Goal: Information Seeking & Learning: Check status

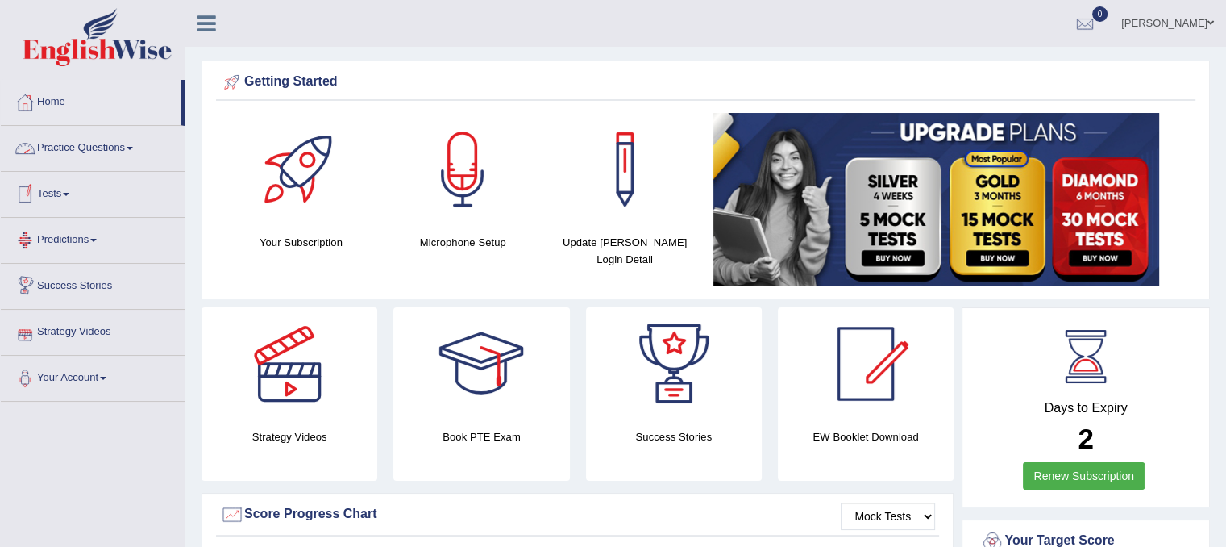
click at [54, 187] on link "Tests" at bounding box center [93, 192] width 184 height 40
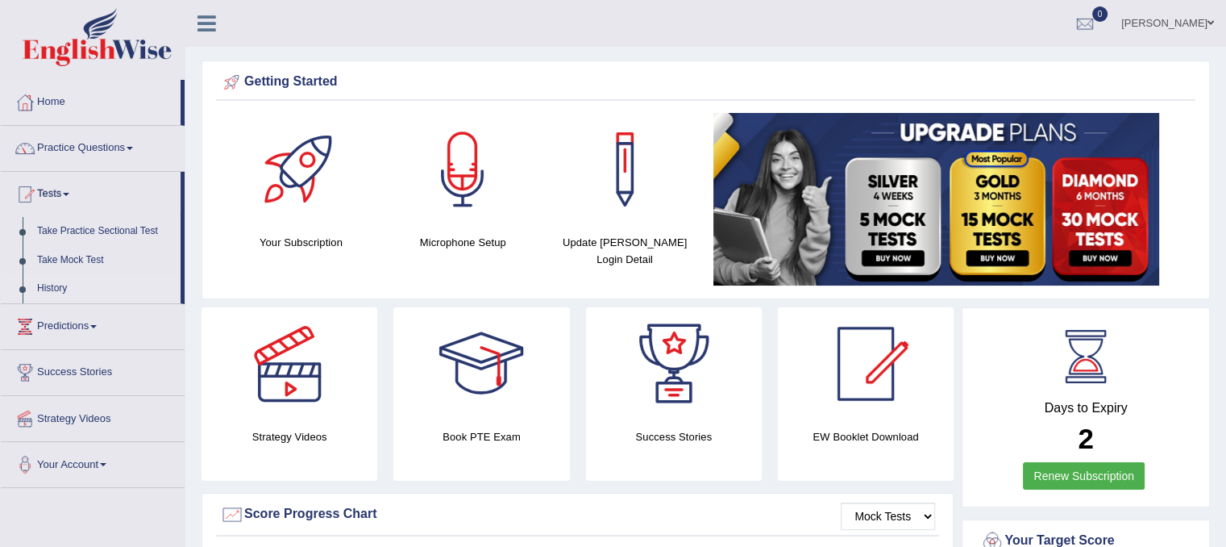
click at [67, 282] on link "History" at bounding box center [105, 288] width 151 height 29
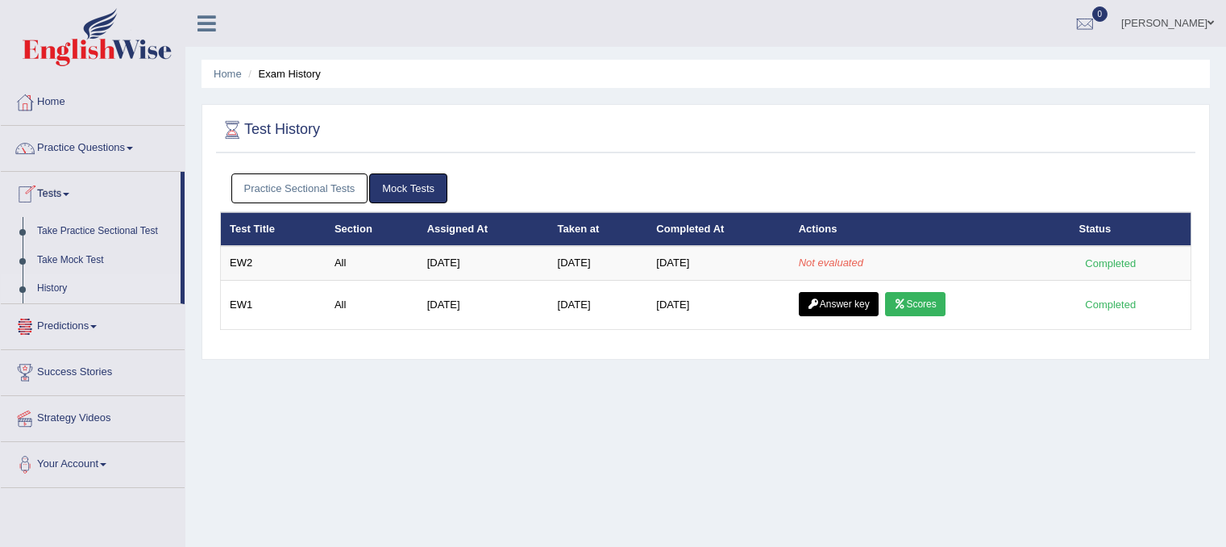
click at [391, 187] on link "Mock Tests" at bounding box center [408, 188] width 78 height 30
click at [35, 288] on link "History" at bounding box center [105, 288] width 151 height 29
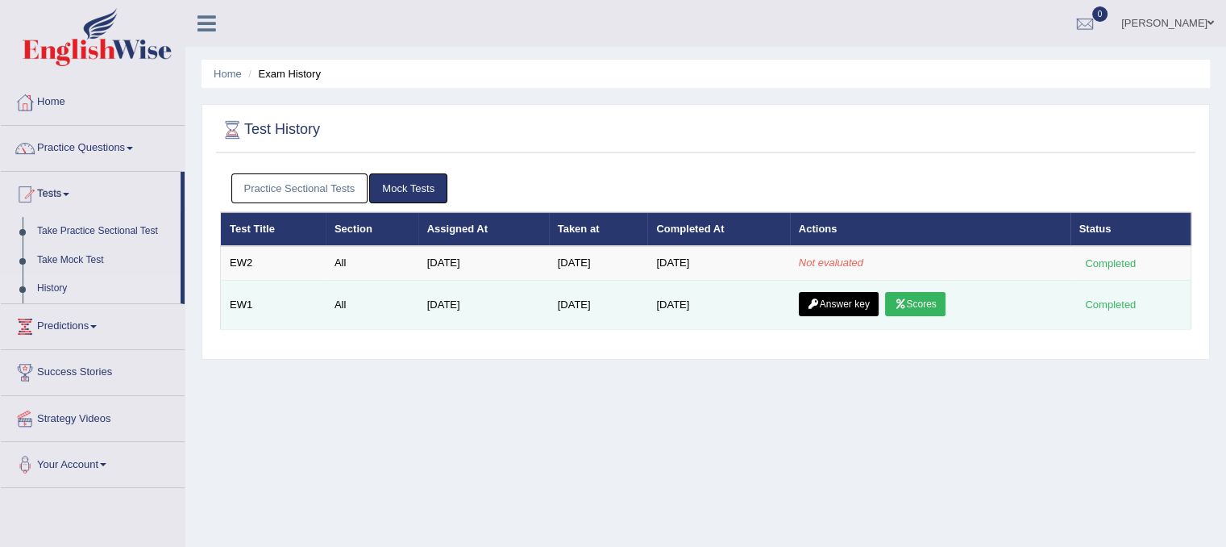
click at [939, 309] on link "Scores" at bounding box center [915, 304] width 60 height 24
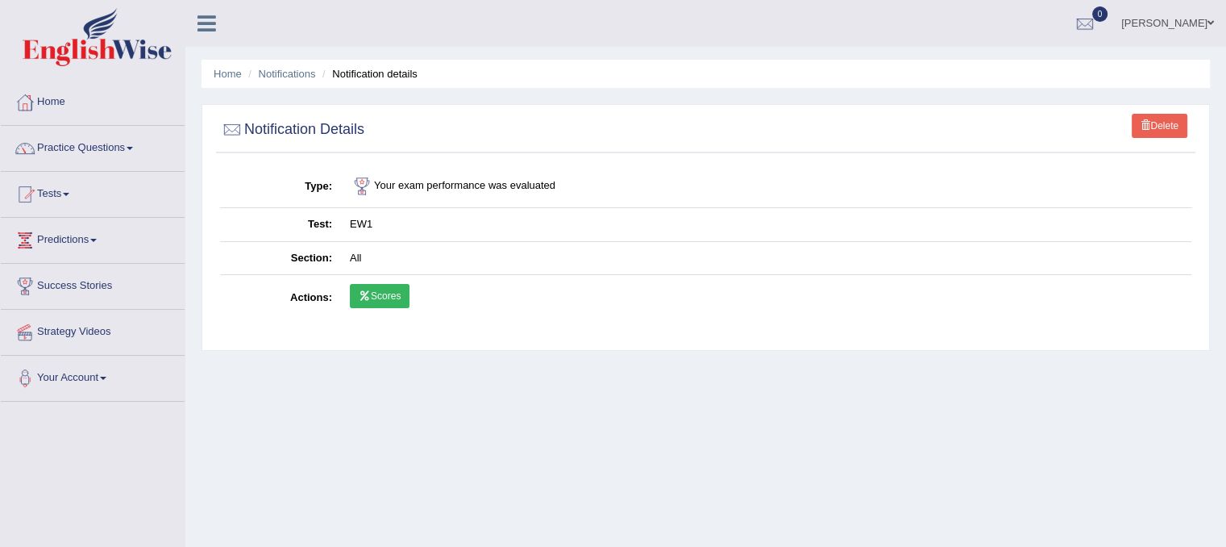
click at [397, 299] on link "Scores" at bounding box center [380, 296] width 60 height 24
click at [1097, 27] on div at bounding box center [1085, 24] width 24 height 24
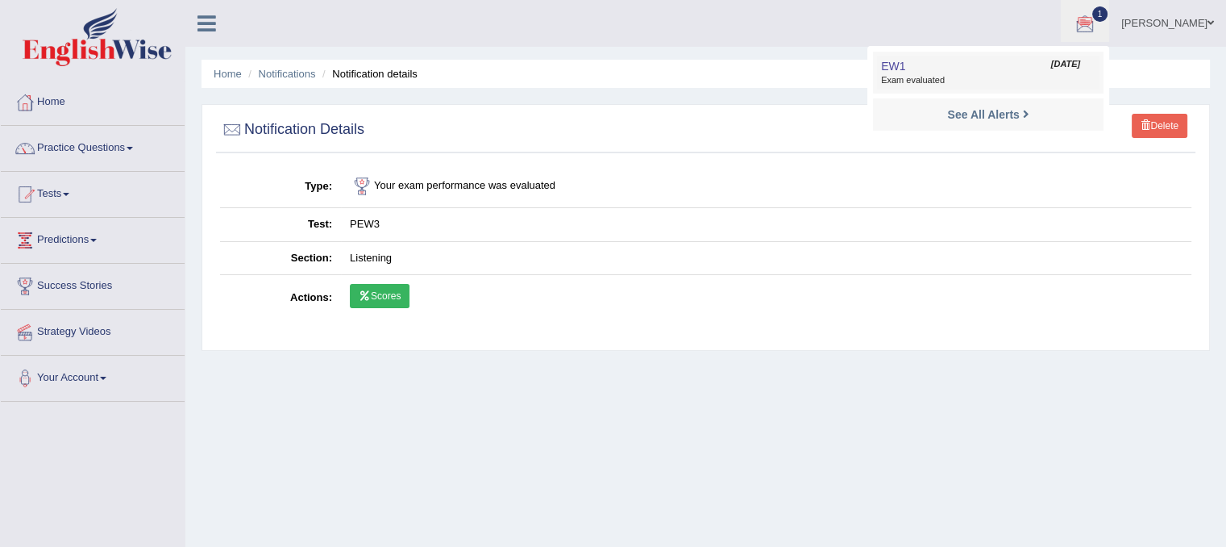
click at [1014, 77] on span "Exam evaluated" at bounding box center [988, 80] width 214 height 13
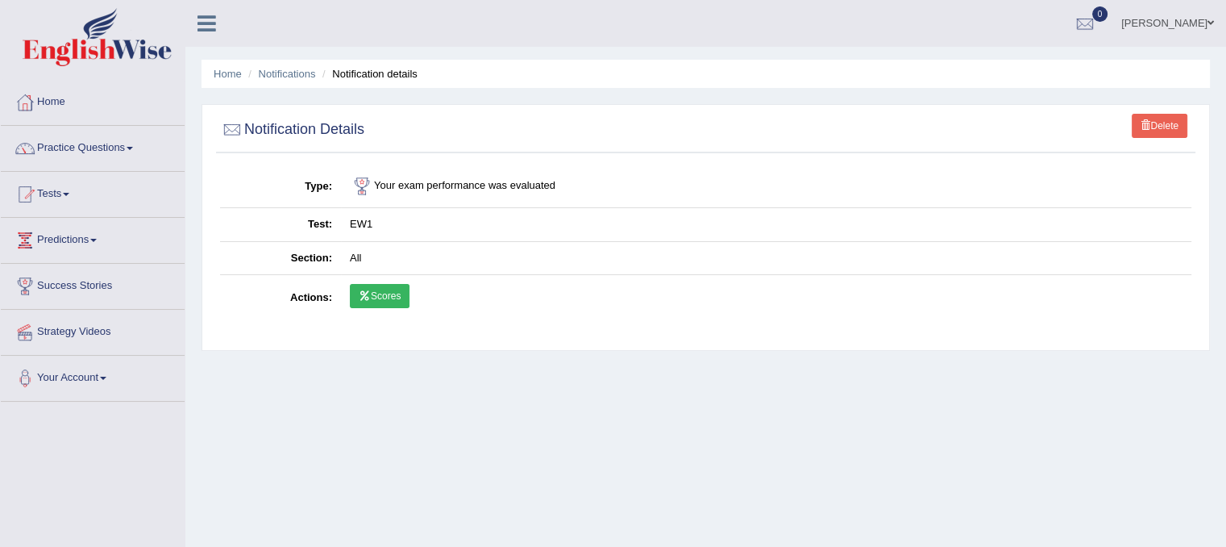
click at [393, 294] on link "Scores" at bounding box center [380, 296] width 60 height 24
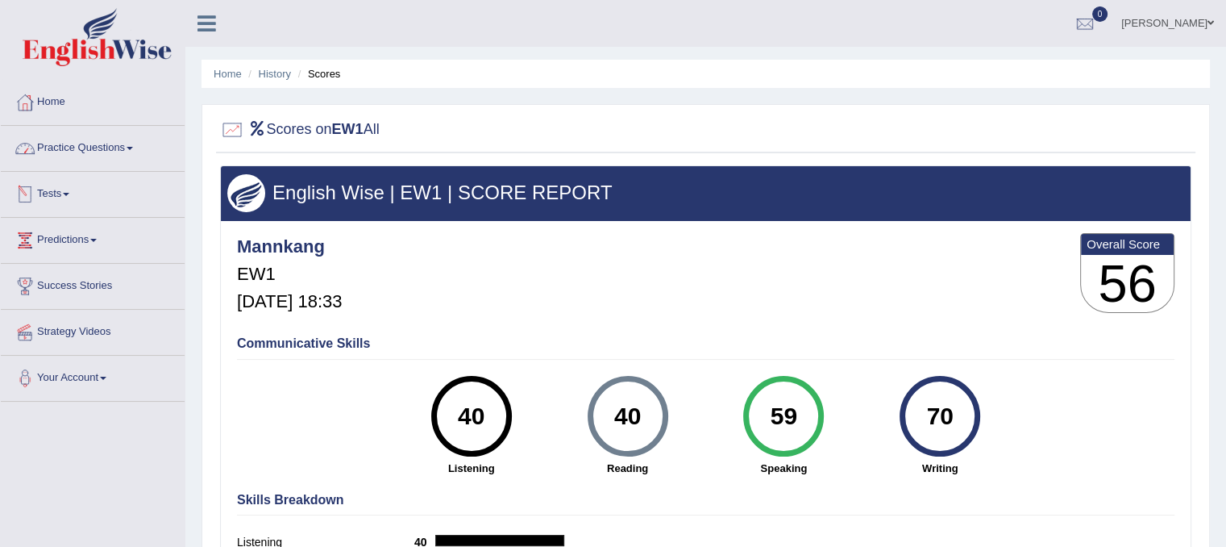
click at [72, 197] on link "Tests" at bounding box center [93, 192] width 184 height 40
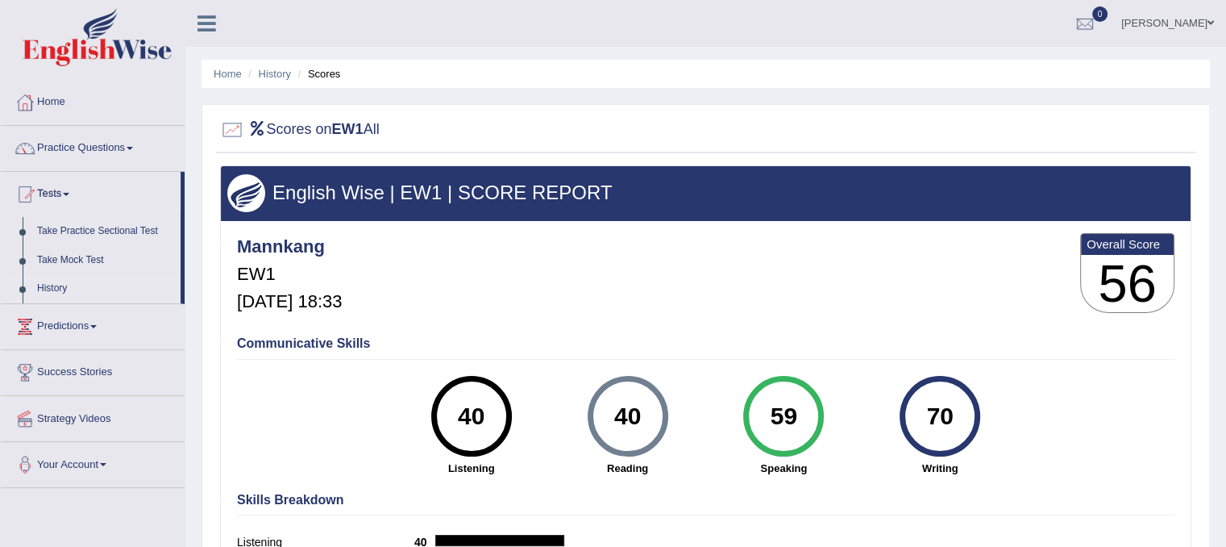
click at [64, 294] on link "History" at bounding box center [105, 288] width 151 height 29
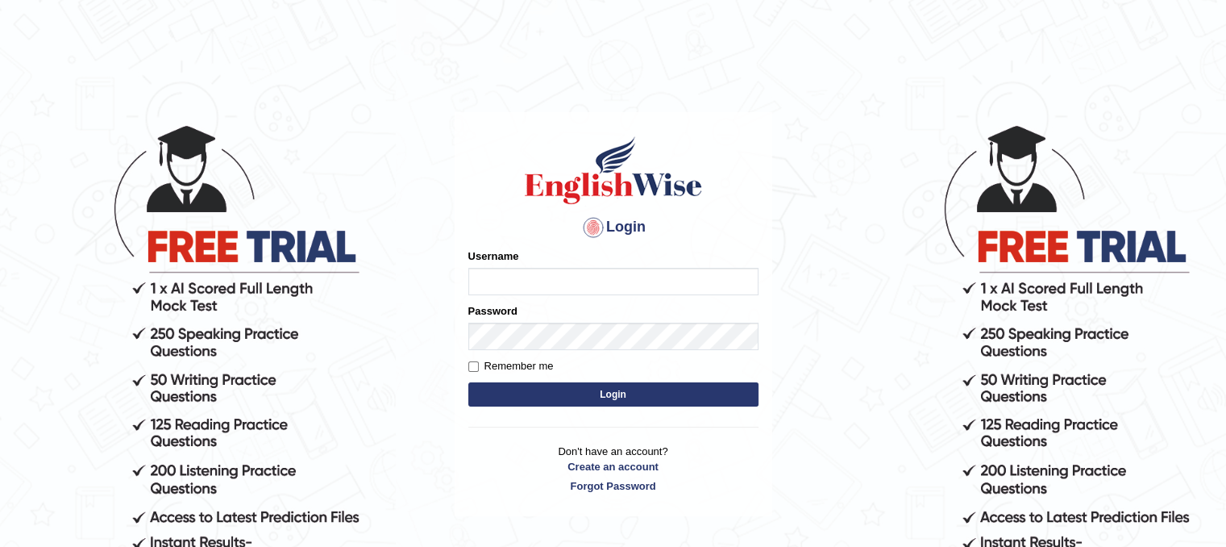
type input "Mannkang"
click at [660, 393] on button "Login" at bounding box center [613, 394] width 290 height 24
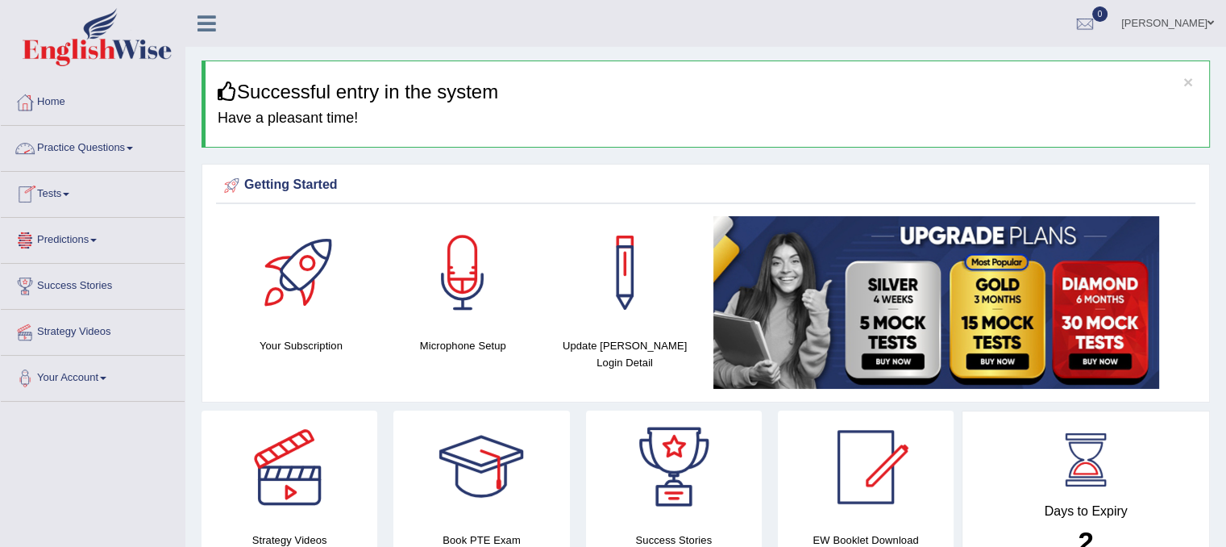
click at [71, 190] on link "Tests" at bounding box center [93, 192] width 184 height 40
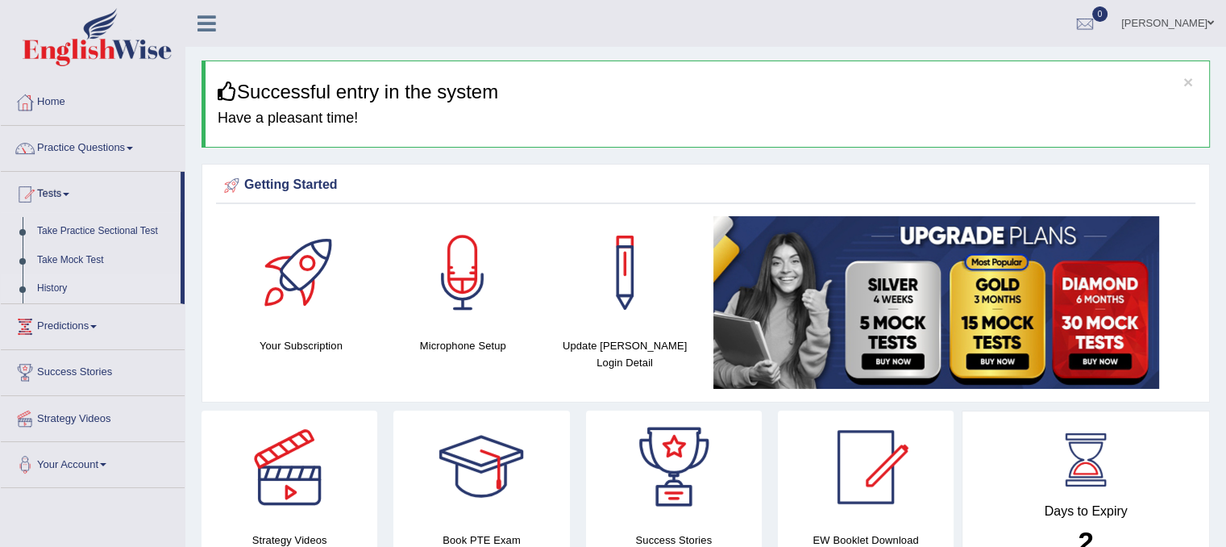
click at [44, 285] on link "History" at bounding box center [105, 288] width 151 height 29
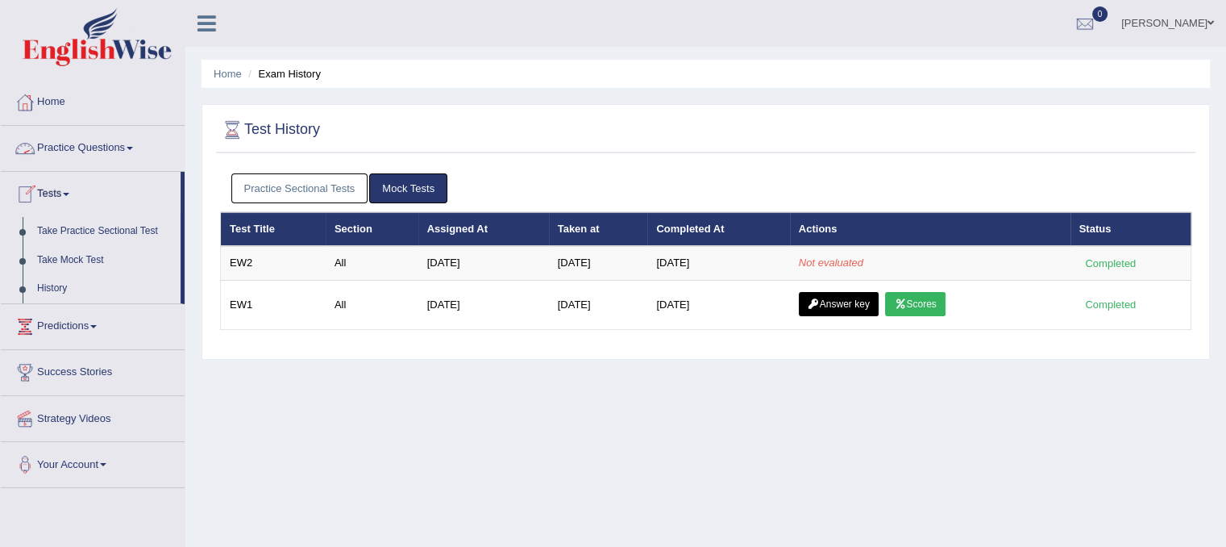
click at [77, 151] on link "Practice Questions" at bounding box center [93, 146] width 184 height 40
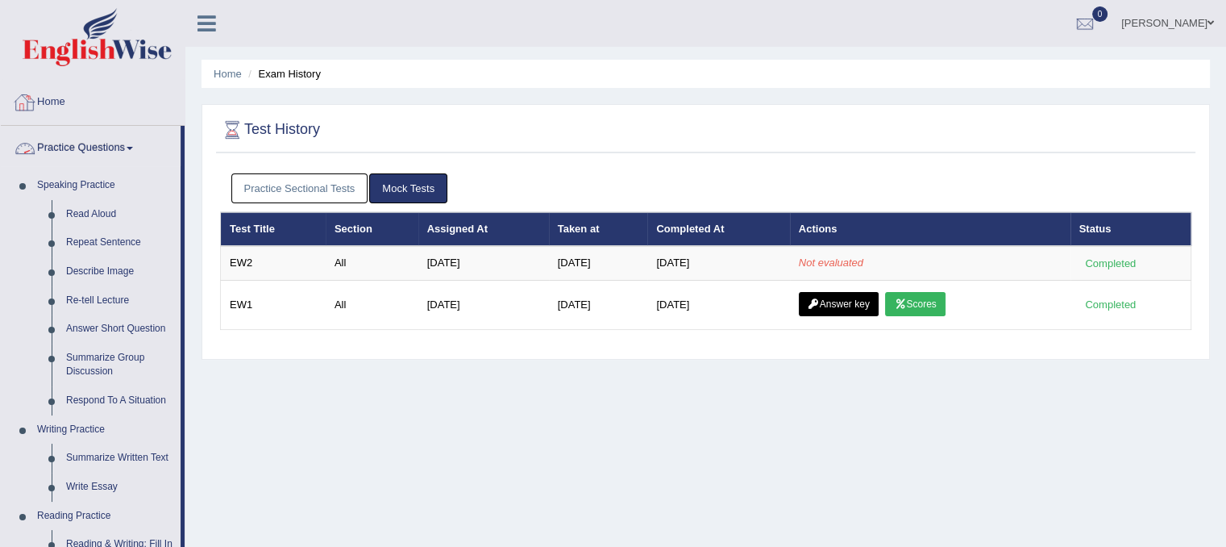
click at [66, 114] on link "Home" at bounding box center [93, 100] width 184 height 40
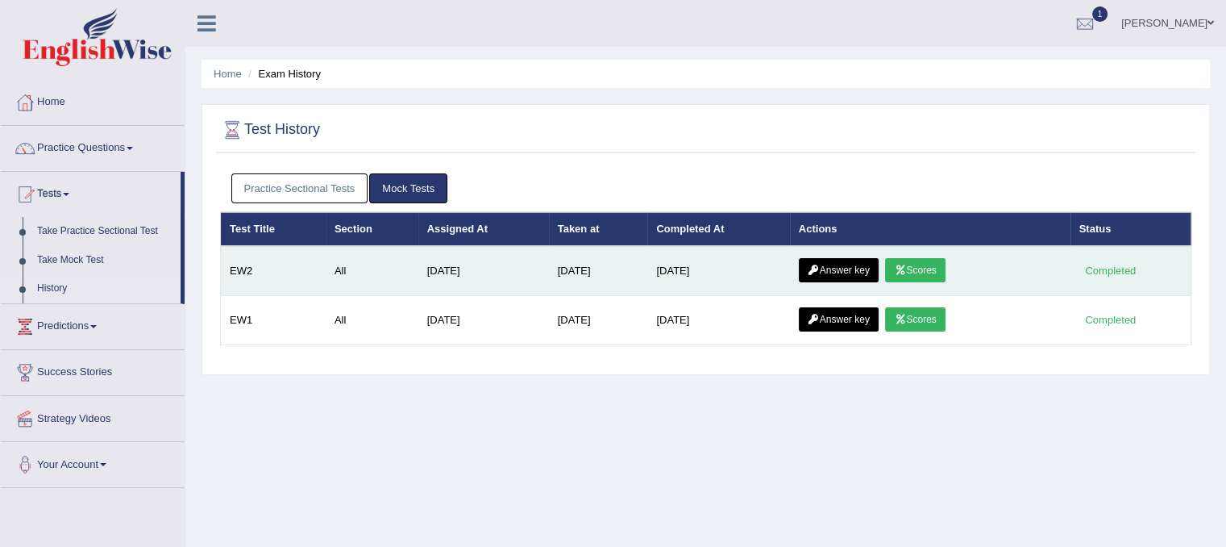
click at [903, 268] on icon at bounding box center [900, 270] width 12 height 10
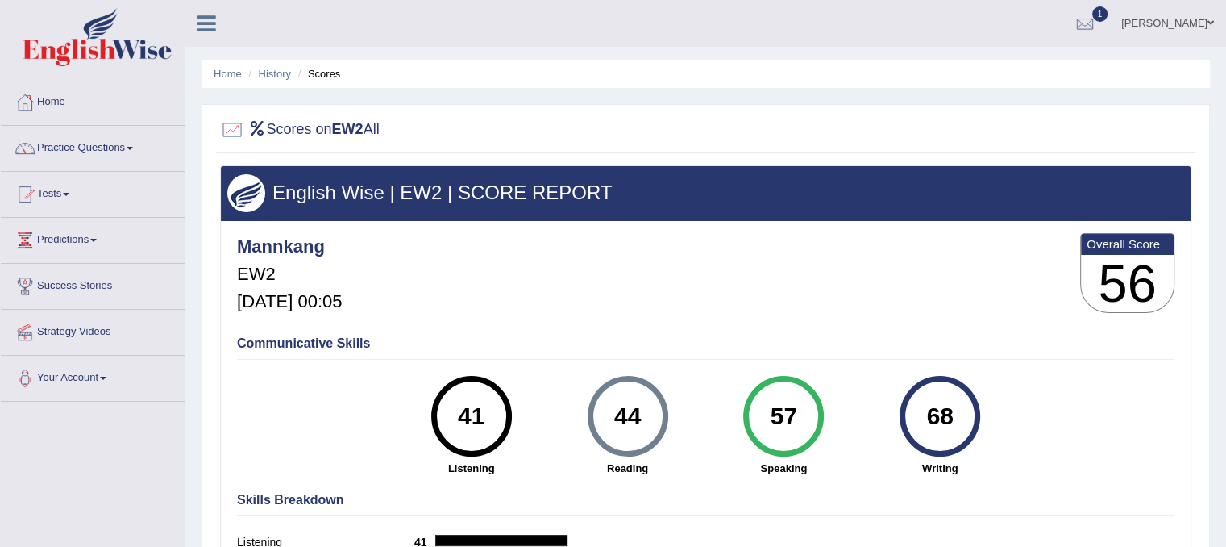
click at [332, 75] on li "Scores" at bounding box center [317, 73] width 47 height 15
click at [281, 76] on link "History" at bounding box center [275, 74] width 32 height 12
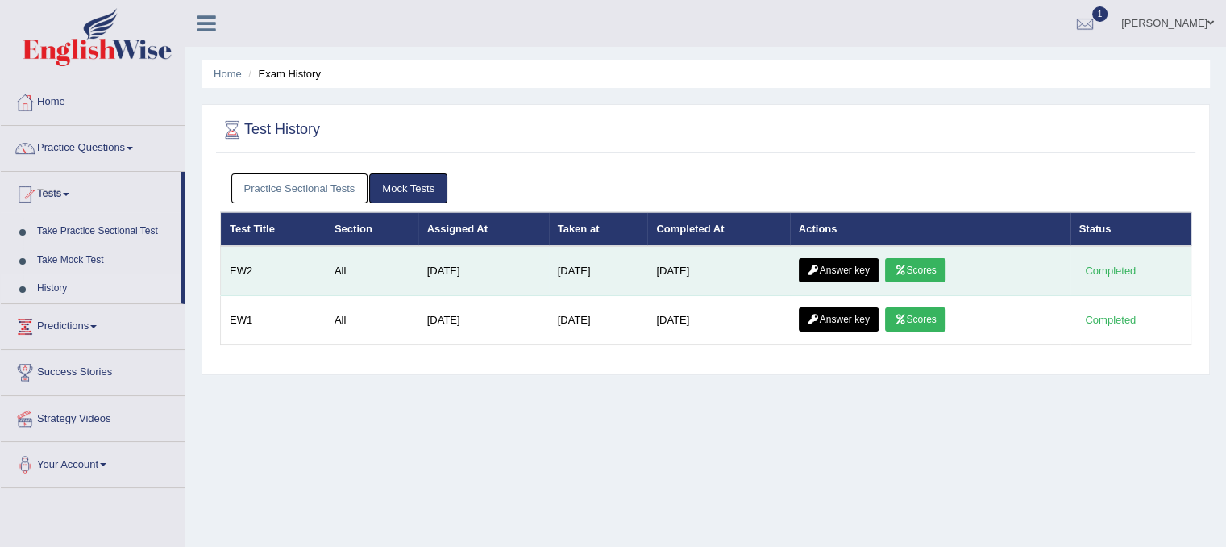
click at [833, 268] on link "Answer key" at bounding box center [839, 270] width 80 height 24
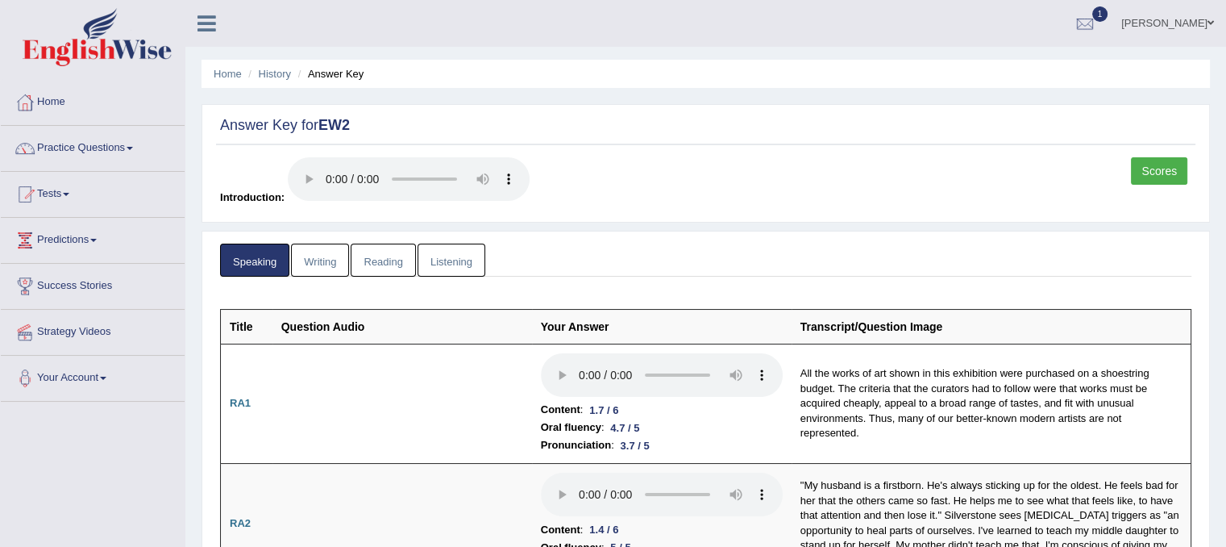
click at [332, 259] on link "Writing" at bounding box center [320, 259] width 58 height 33
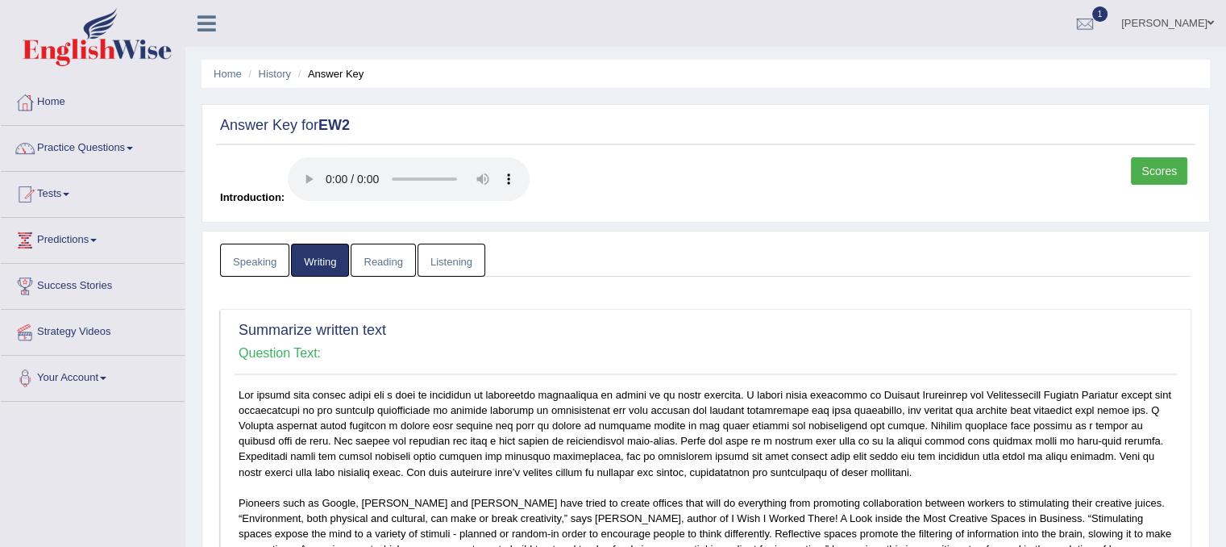
click at [376, 252] on link "Reading" at bounding box center [383, 259] width 64 height 33
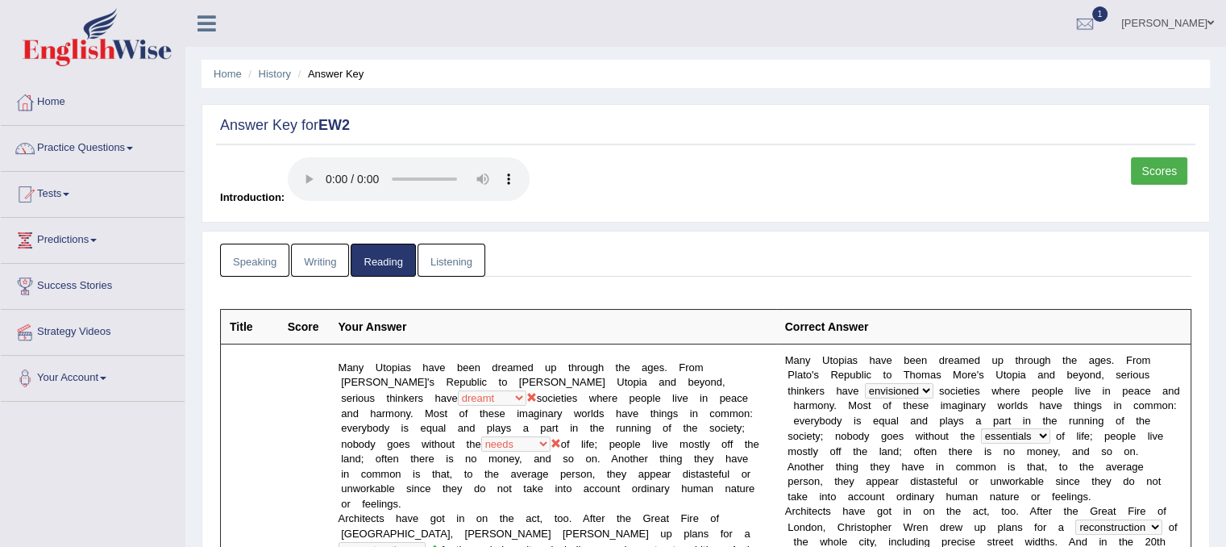
drag, startPoint x: 448, startPoint y: 252, endPoint x: 480, endPoint y: 272, distance: 37.6
click at [447, 252] on link "Listening" at bounding box center [452, 259] width 68 height 33
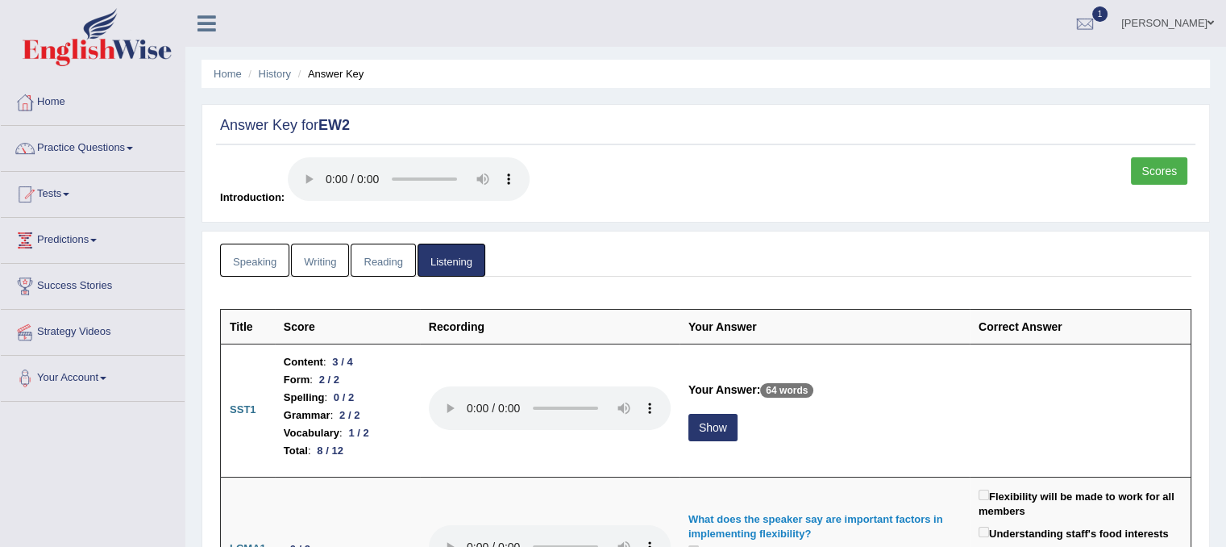
click at [1141, 174] on link "Scores" at bounding box center [1159, 170] width 56 height 27
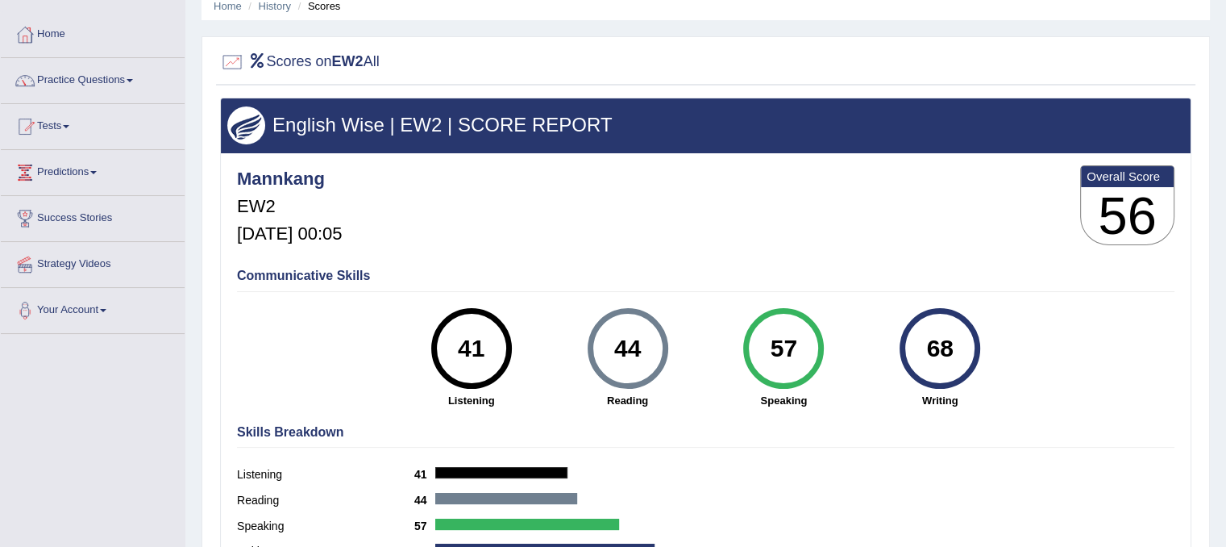
scroll to position [242, 0]
